Goal: Information Seeking & Learning: Learn about a topic

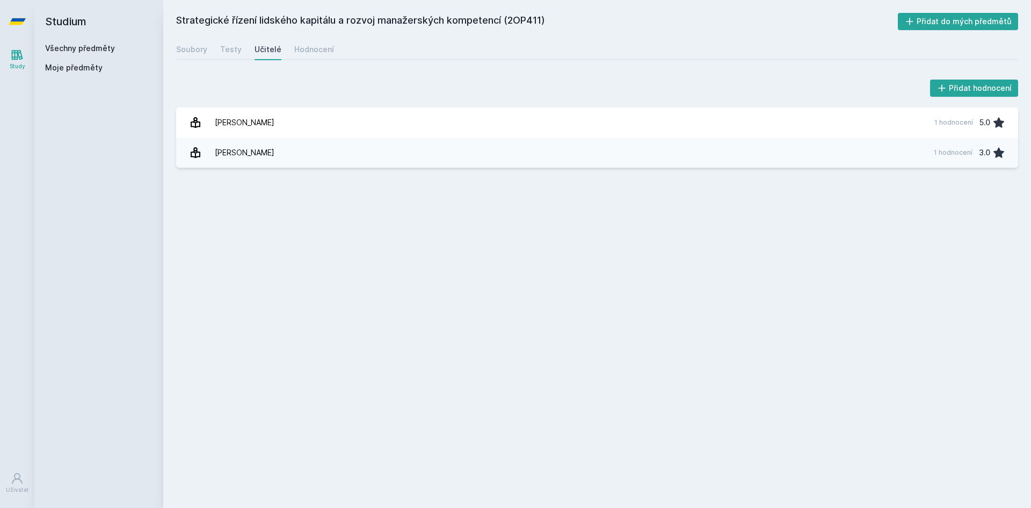
click at [15, 11] on icon at bounding box center [17, 21] width 17 height 43
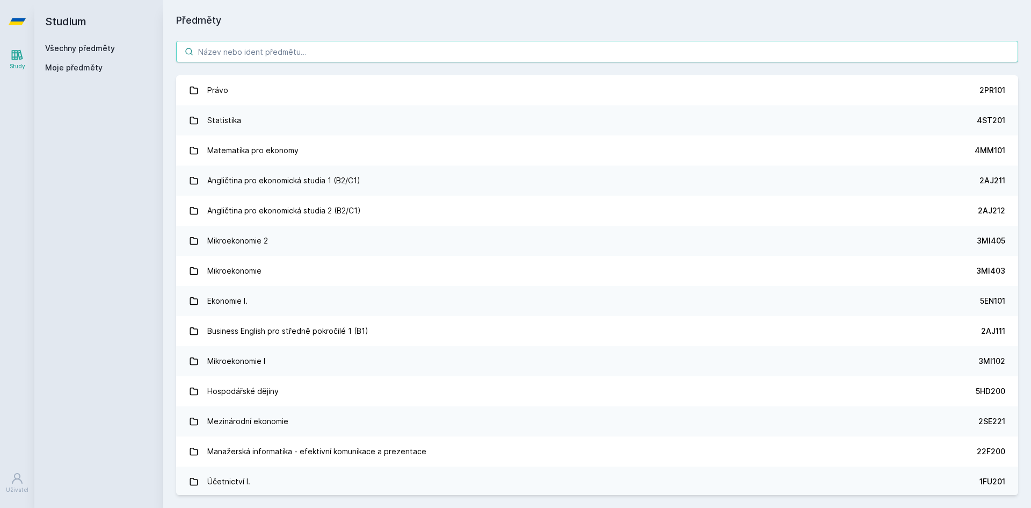
click at [288, 49] on input "search" at bounding box center [597, 51] width 842 height 21
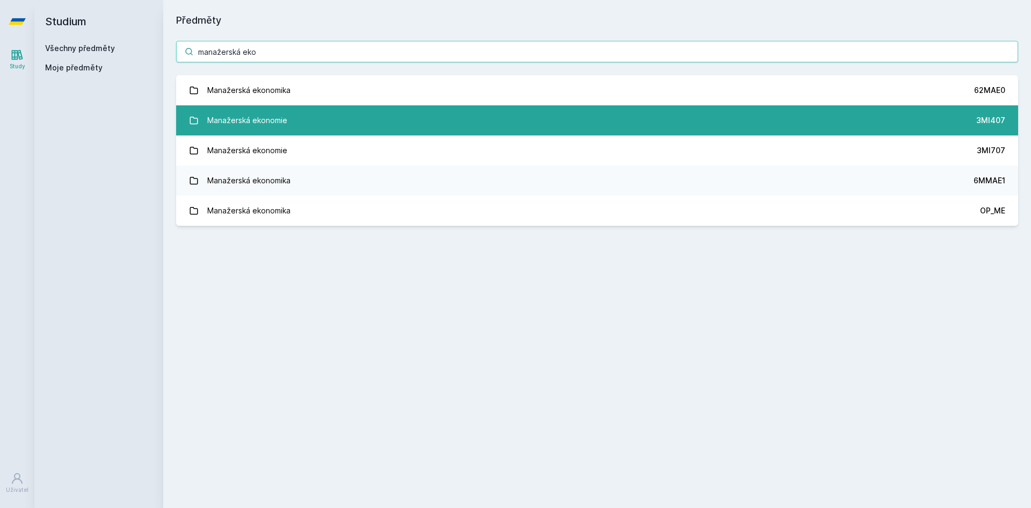
type input "manažerská eko"
click at [295, 129] on link "Manažerská ekonomie 3MI407" at bounding box center [597, 120] width 842 height 30
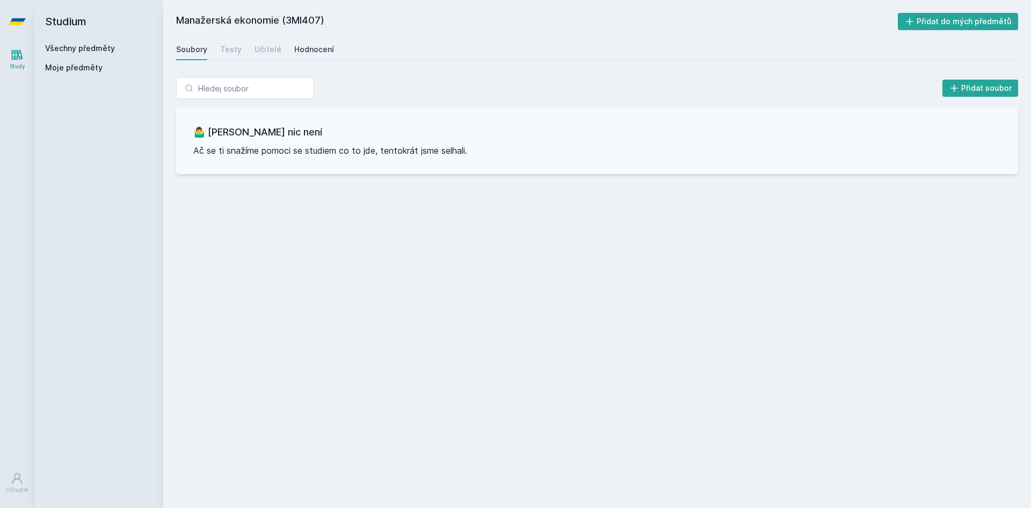
click at [320, 53] on div "Hodnocení" at bounding box center [314, 49] width 40 height 11
click at [272, 53] on div "Učitelé" at bounding box center [268, 49] width 27 height 11
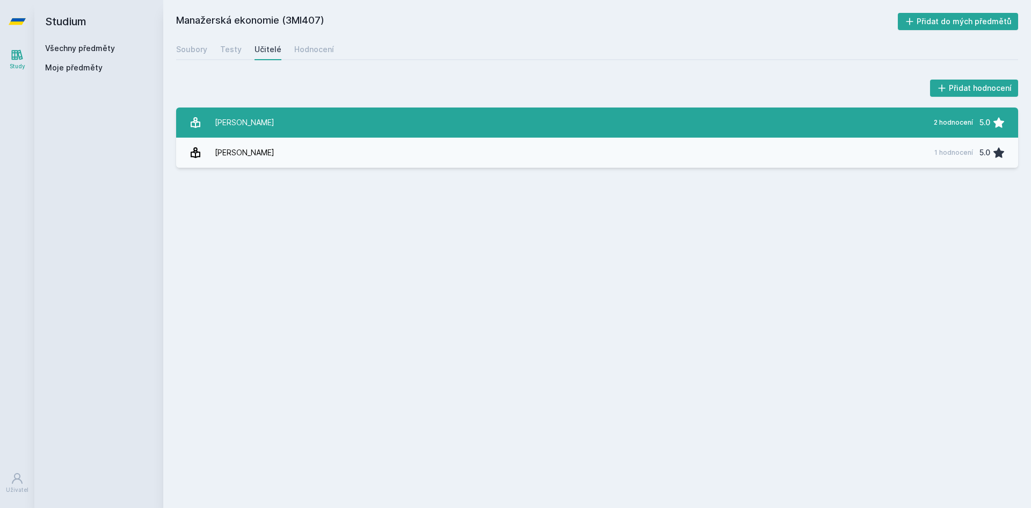
click at [299, 125] on link "[PERSON_NAME] 2 hodnocení 5.0" at bounding box center [597, 122] width 842 height 30
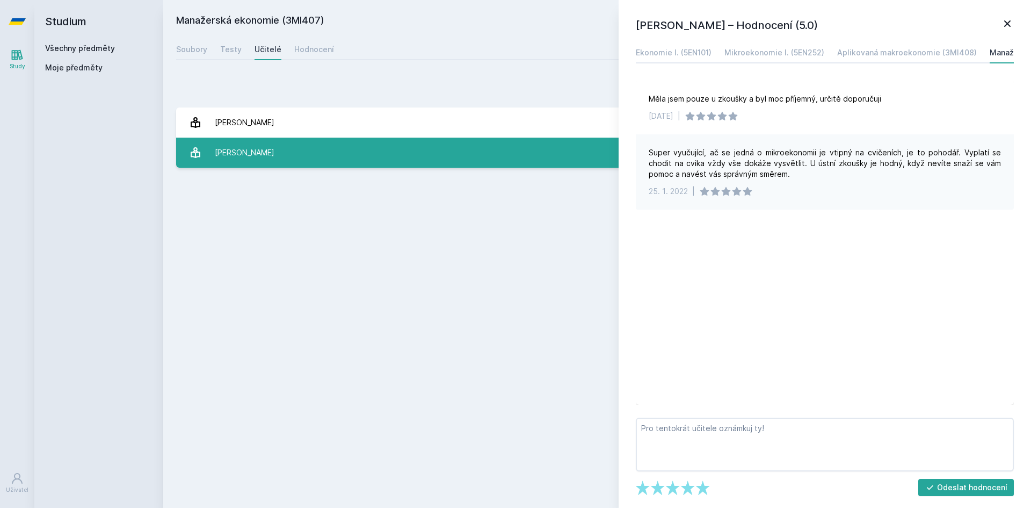
click at [356, 165] on link "[PERSON_NAME] 1 hodnocení 5.0" at bounding box center [597, 152] width 842 height 30
